Goal: Check status: Check status

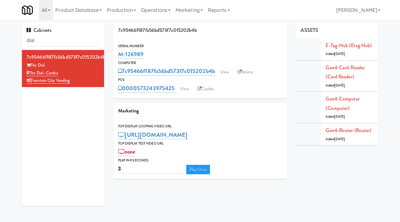
scroll to position [20, 0]
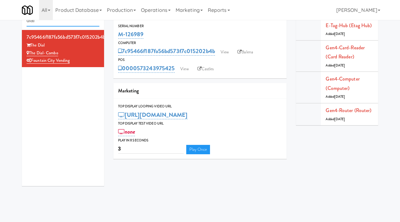
click at [56, 23] on input "dial" at bounding box center [63, 21] width 73 height 12
type input "vending 4 vets"
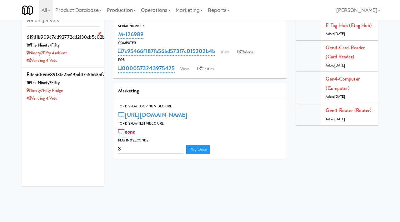
click at [96, 64] on div "Vending 4 Vets" at bounding box center [63, 61] width 73 height 8
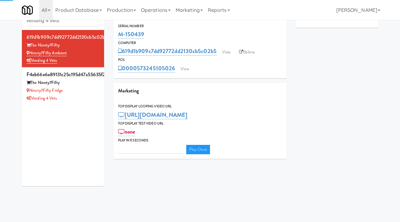
type input "3"
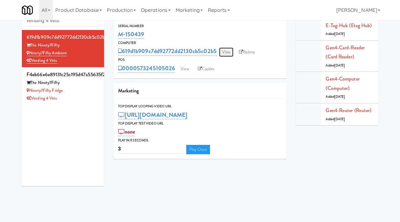
click at [225, 52] on link "View" at bounding box center [226, 51] width 14 height 9
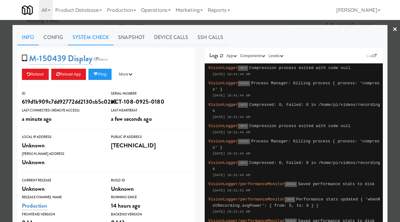
click at [88, 39] on link "System Check" at bounding box center [91, 38] width 46 height 16
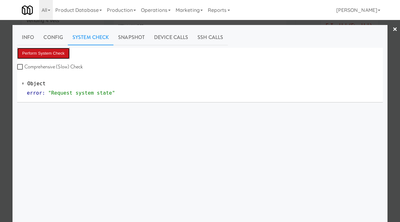
click at [42, 56] on button "Perform System Check" at bounding box center [43, 53] width 52 height 11
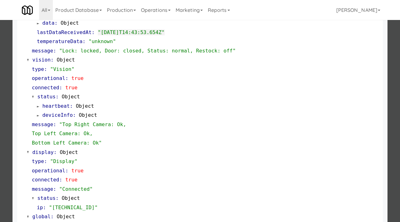
scroll to position [272, 0]
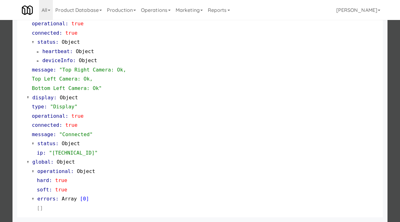
click at [8, 118] on div at bounding box center [200, 111] width 400 height 222
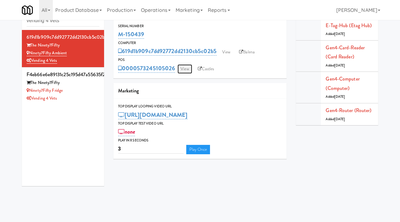
click at [187, 70] on link "View" at bounding box center [184, 68] width 14 height 9
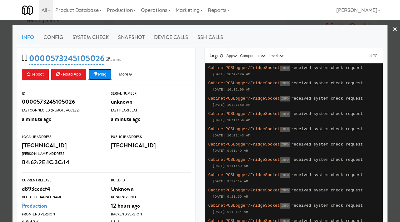
click at [105, 74] on button "Ping" at bounding box center [99, 74] width 23 height 11
click at [98, 73] on icon at bounding box center [95, 74] width 5 height 4
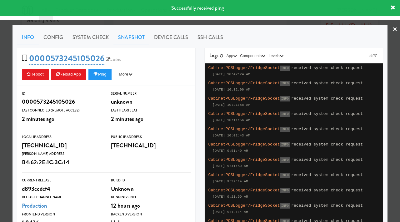
click at [127, 34] on link "Snapshot" at bounding box center [131, 38] width 36 height 16
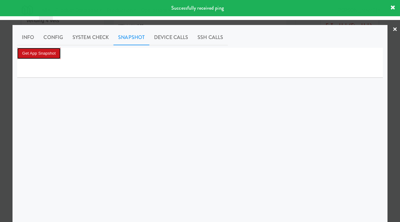
click at [51, 57] on button "Get App Snapshot" at bounding box center [38, 53] width 43 height 11
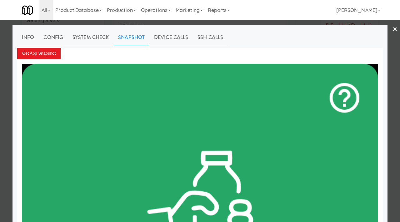
click at [9, 103] on div at bounding box center [200, 111] width 400 height 222
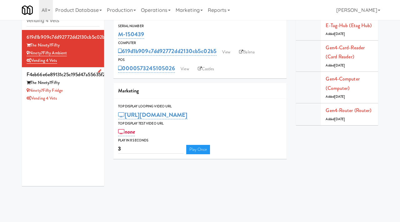
click at [80, 90] on div "Ninety7Fifty Fridge" at bounding box center [63, 91] width 73 height 8
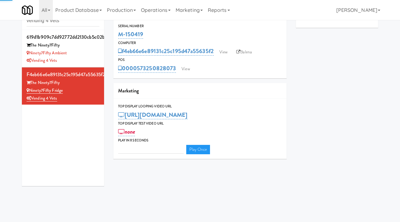
type input "3"
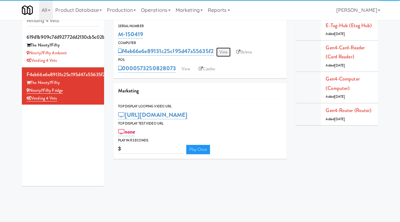
click at [229, 51] on link "View" at bounding box center [223, 51] width 14 height 9
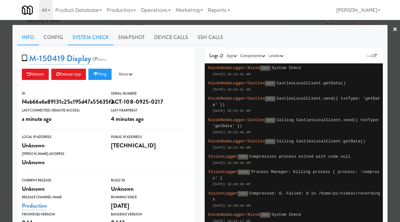
click at [92, 34] on link "System Check" at bounding box center [91, 38] width 46 height 16
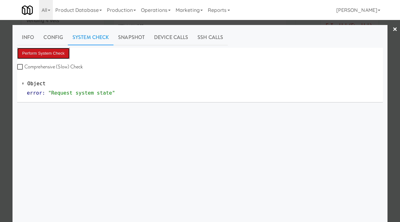
click at [50, 51] on button "Perform System Check" at bounding box center [43, 53] width 52 height 11
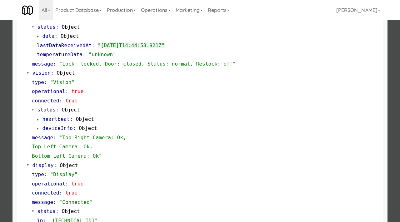
scroll to position [272, 0]
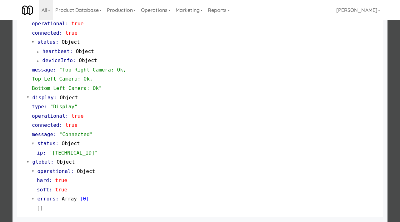
click at [0, 134] on div at bounding box center [200, 111] width 400 height 222
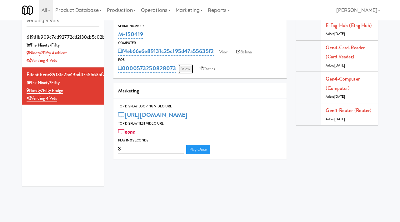
click at [186, 70] on link "View" at bounding box center [185, 68] width 14 height 9
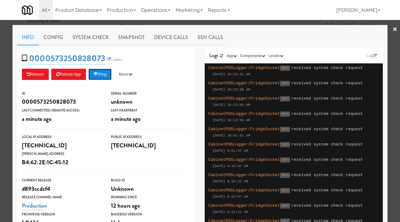
click at [103, 71] on button "Ping" at bounding box center [99, 74] width 23 height 11
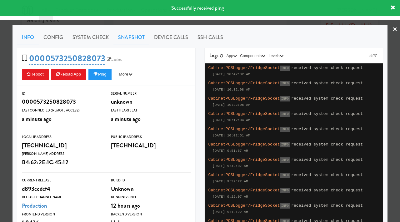
click at [127, 36] on link "Snapshot" at bounding box center [131, 38] width 36 height 16
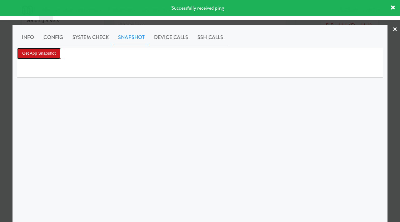
click at [52, 52] on button "Get App Snapshot" at bounding box center [38, 53] width 43 height 11
